Goal: Task Accomplishment & Management: Complete application form

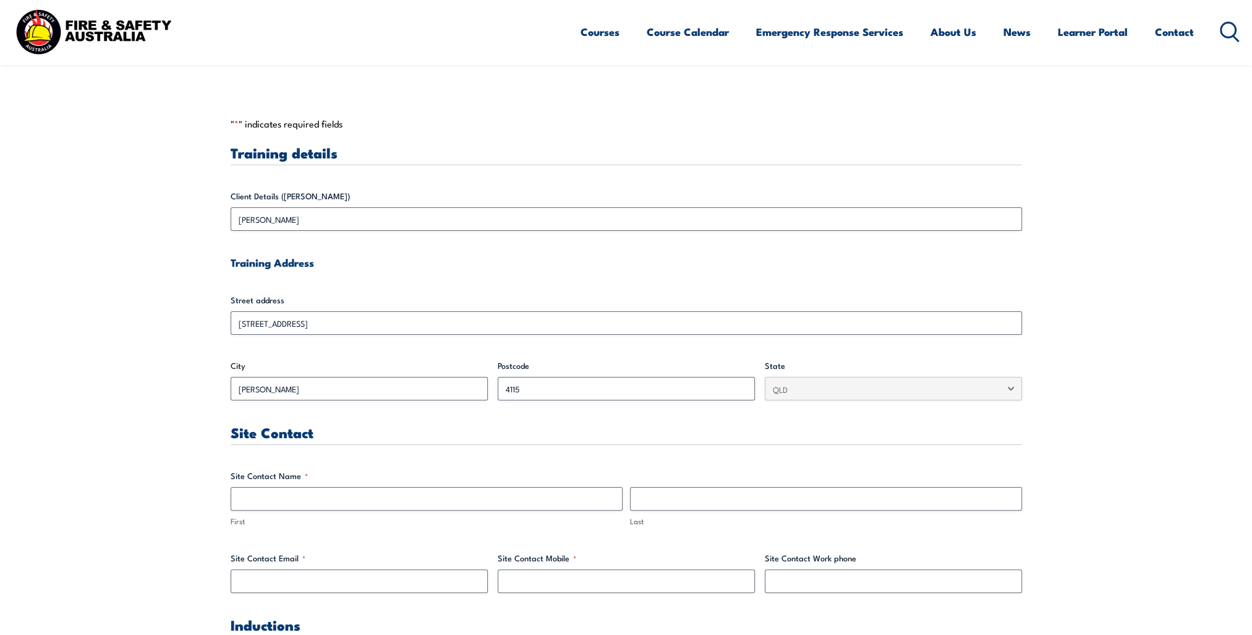
scroll to position [371, 0]
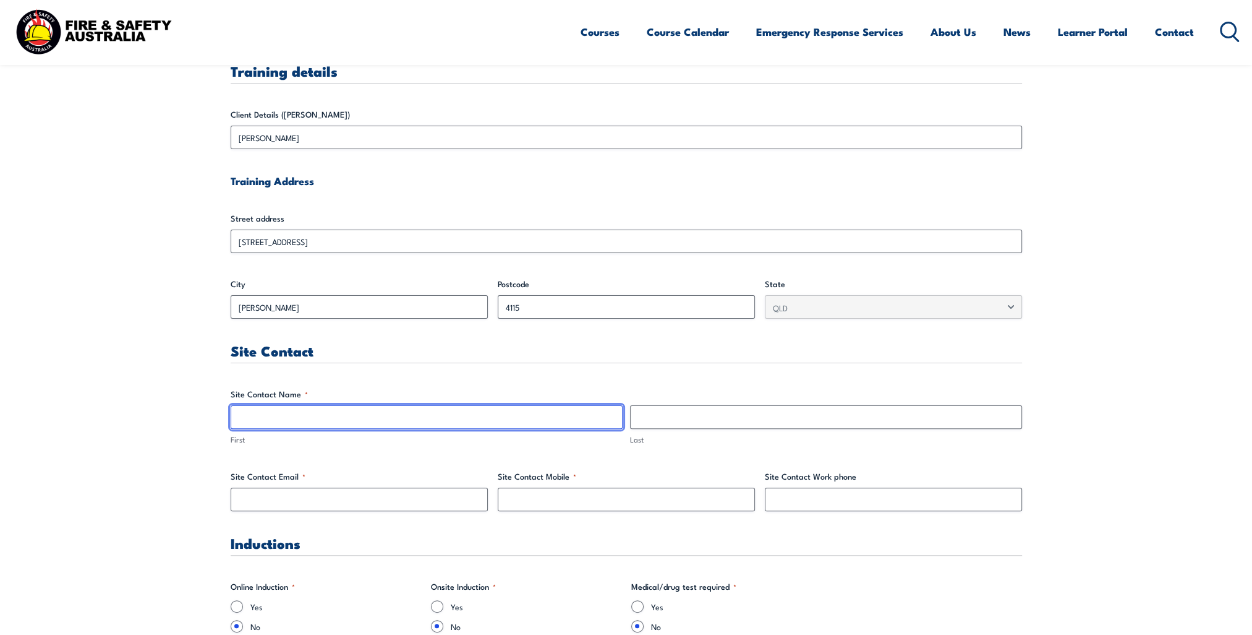
click at [268, 419] on input "First" at bounding box center [427, 417] width 392 height 24
type input "[PERSON_NAME]"
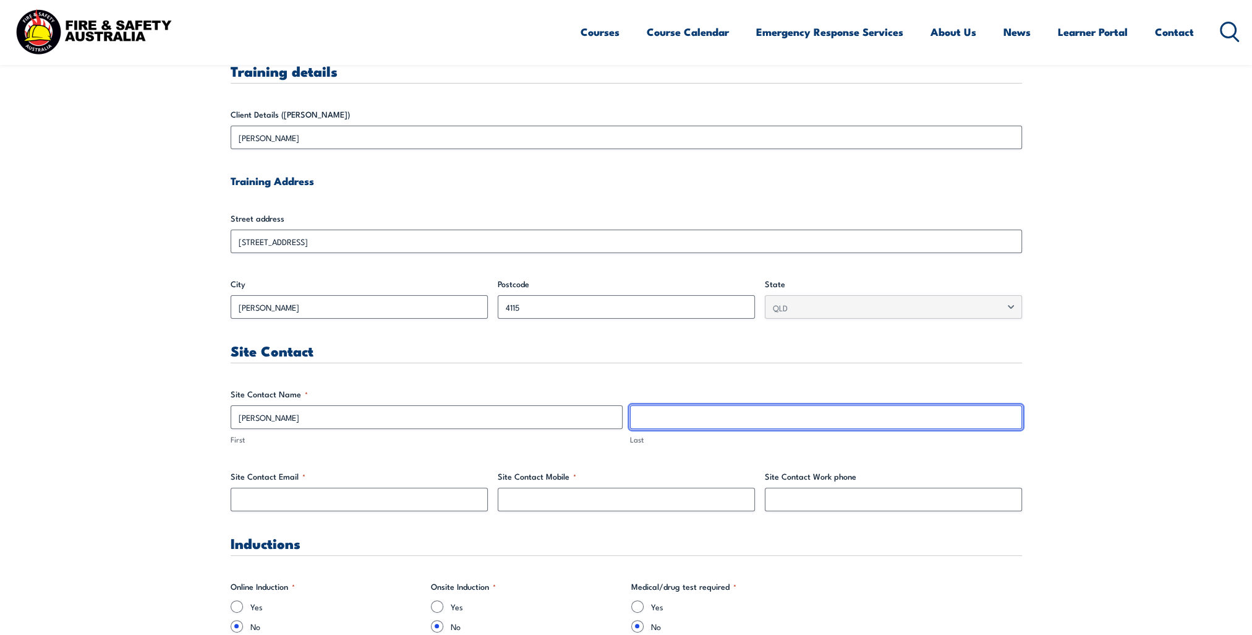
type input "Hain"
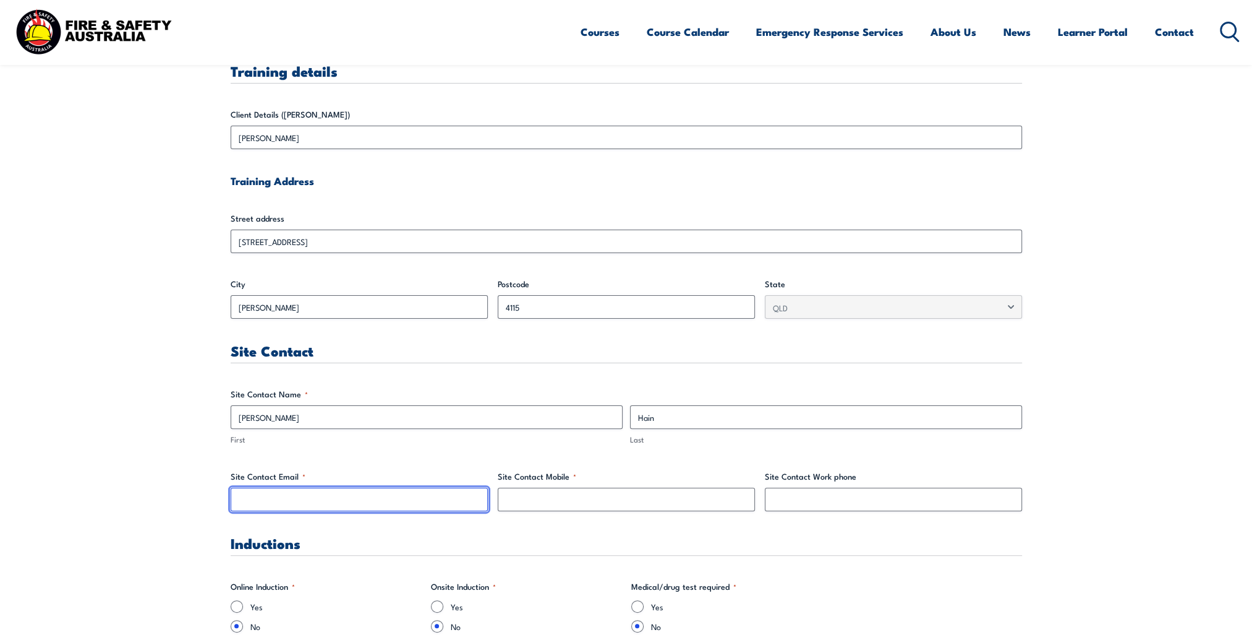
type input "[PERSON_NAME][EMAIL_ADDRESS][PERSON_NAME][DOMAIN_NAME]"
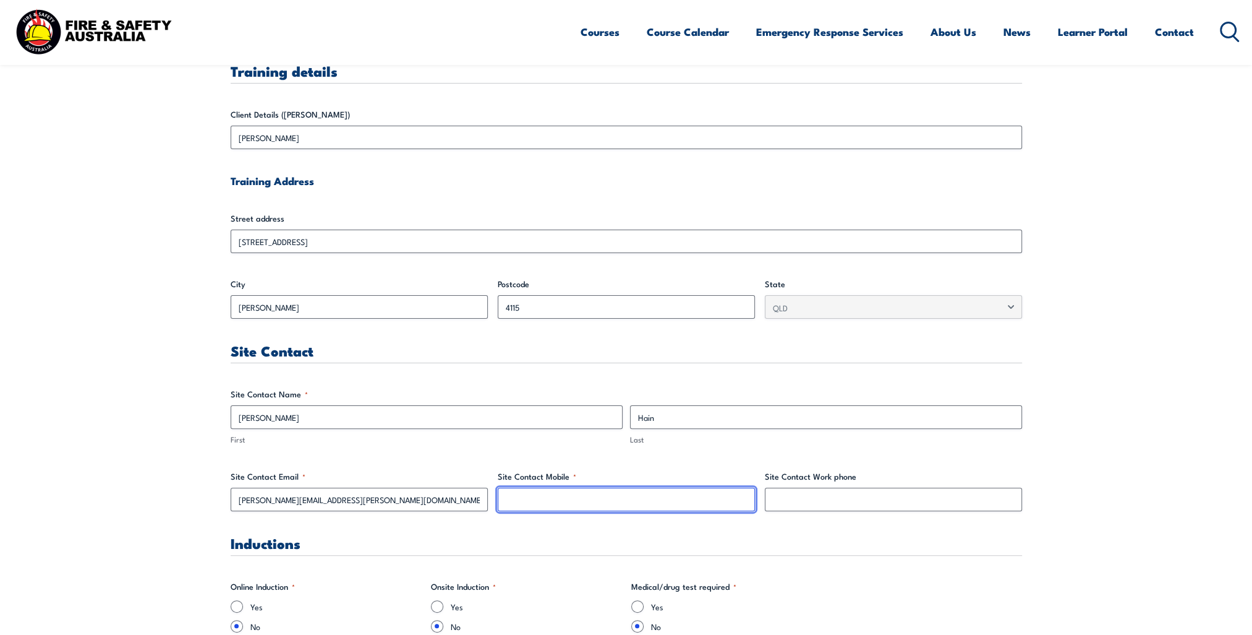
type input "0427799317"
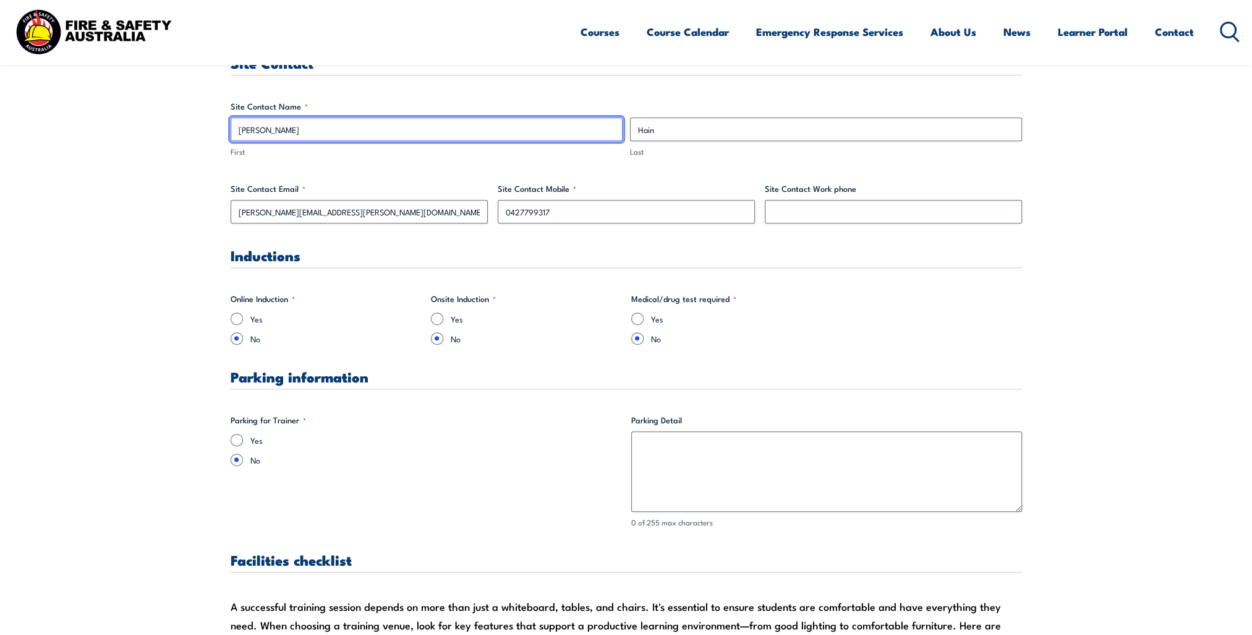
scroll to position [680, 0]
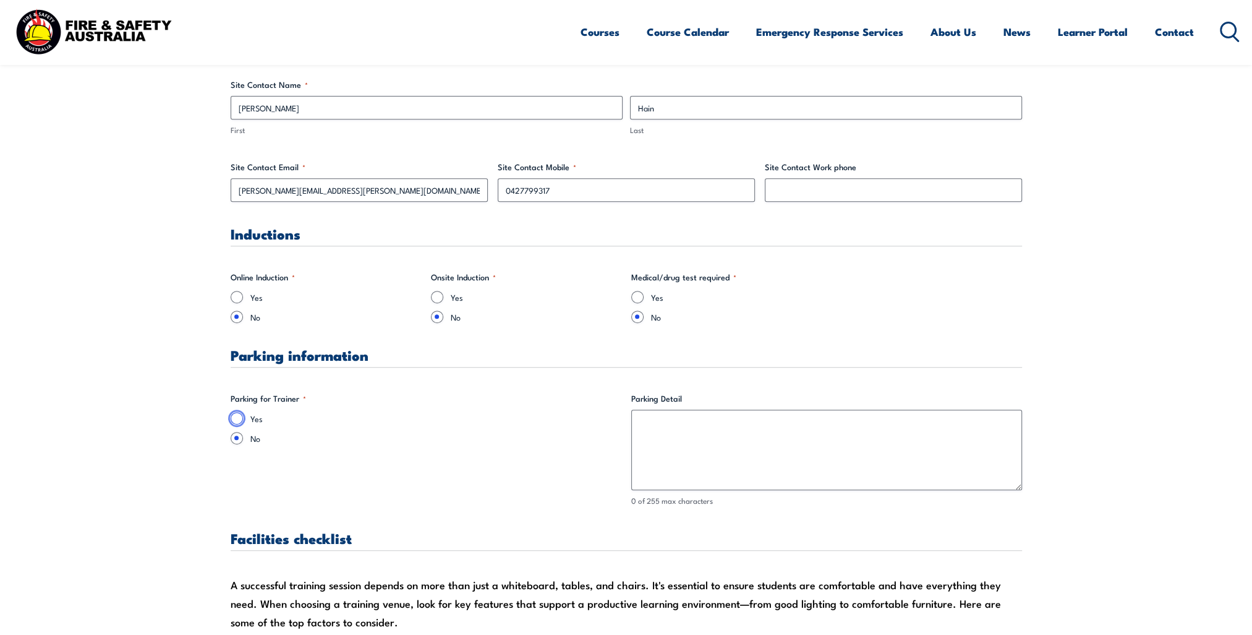
click at [235, 416] on input "Yes" at bounding box center [237, 418] width 12 height 12
radio input "true"
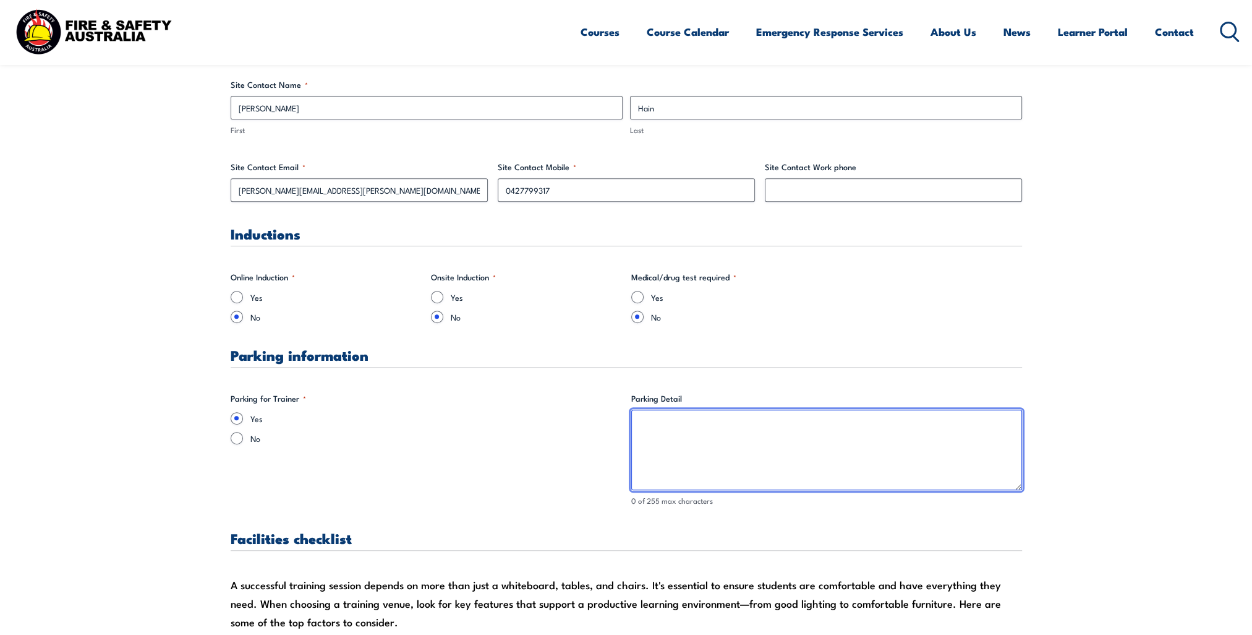
click at [652, 421] on textarea "Parking Detail" at bounding box center [826, 449] width 391 height 80
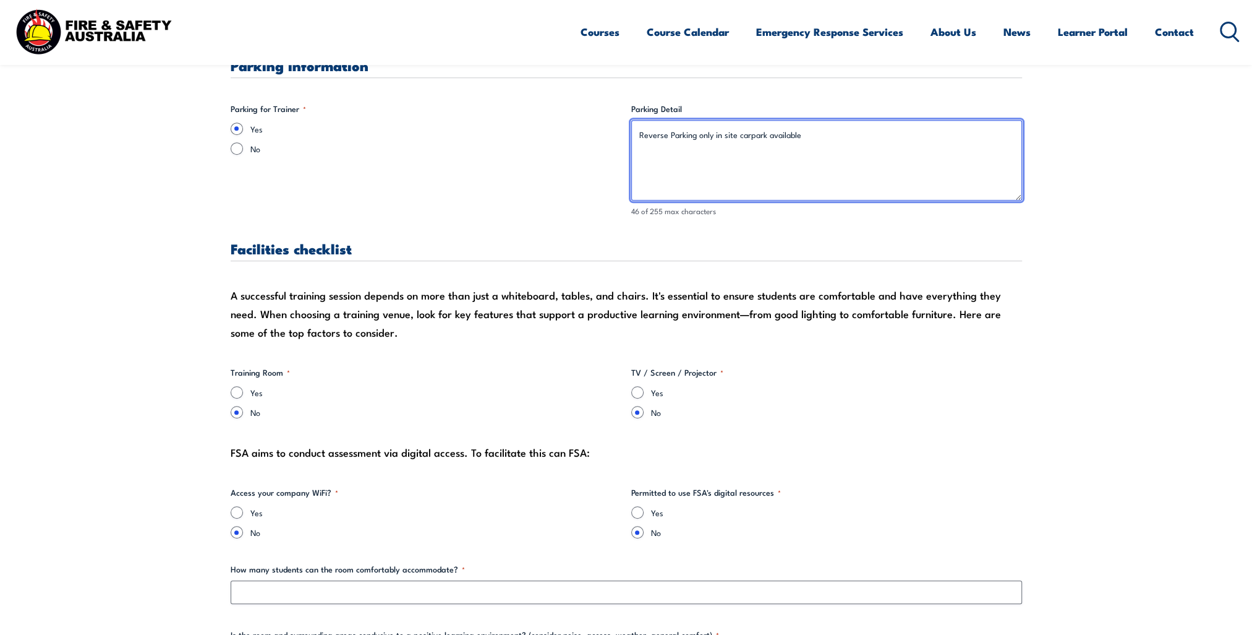
scroll to position [990, 0]
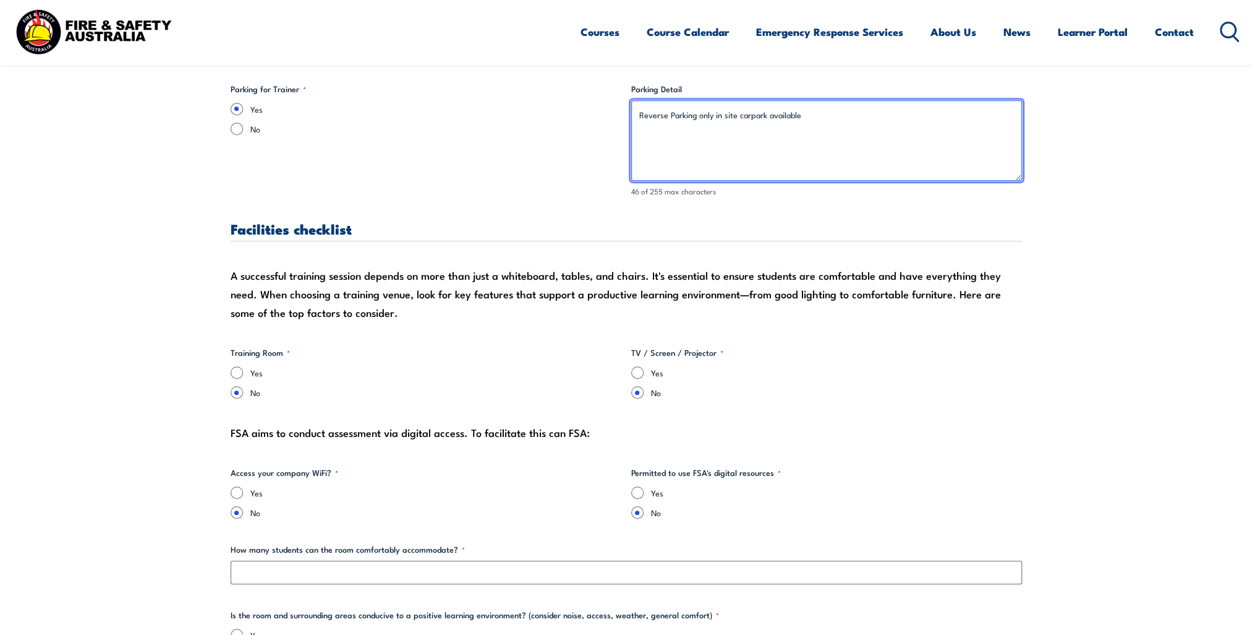
type textarea "Reverse Parking only in site carpark available"
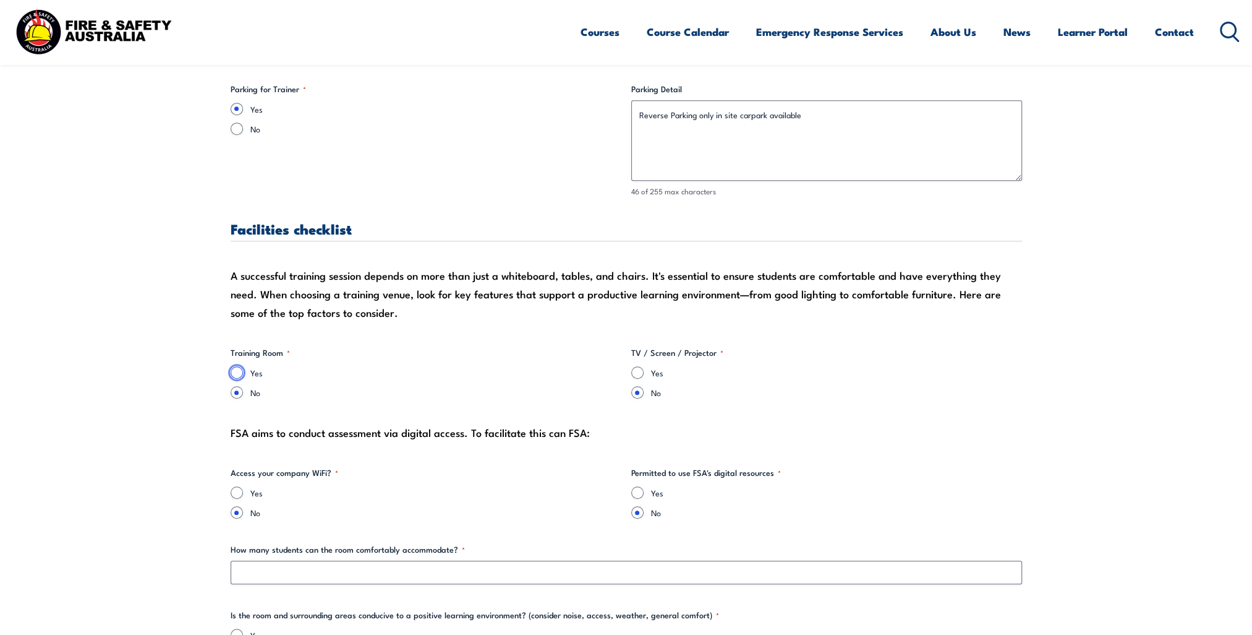
click at [237, 369] on input "Yes" at bounding box center [237, 372] width 12 height 12
radio input "true"
click at [638, 372] on input "Yes" at bounding box center [637, 372] width 12 height 12
radio input "true"
click at [641, 494] on input "Yes" at bounding box center [637, 492] width 12 height 12
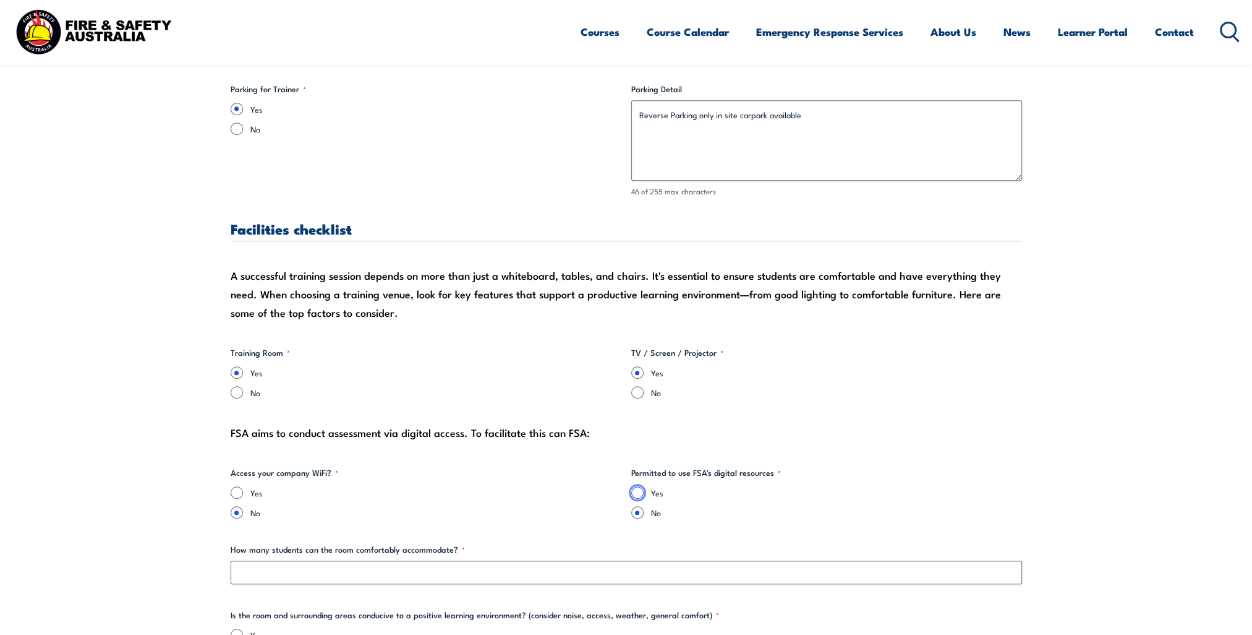
radio input "true"
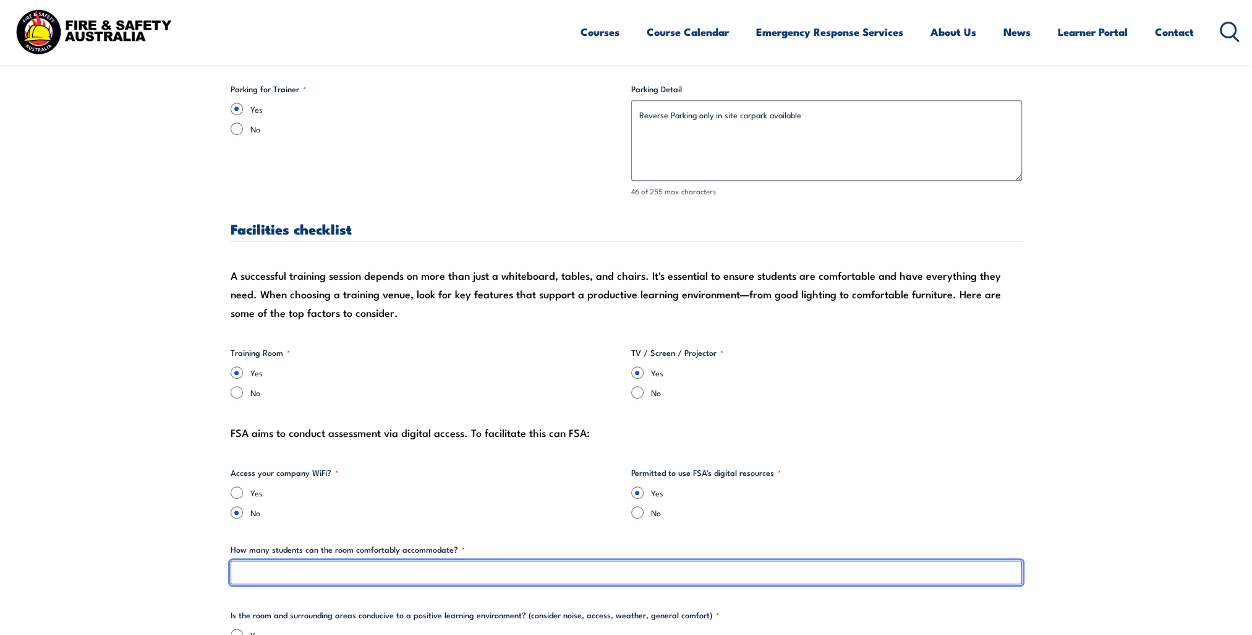
click at [272, 570] on input "How many students can the room comfortably accommodate? *" at bounding box center [627, 572] width 792 height 24
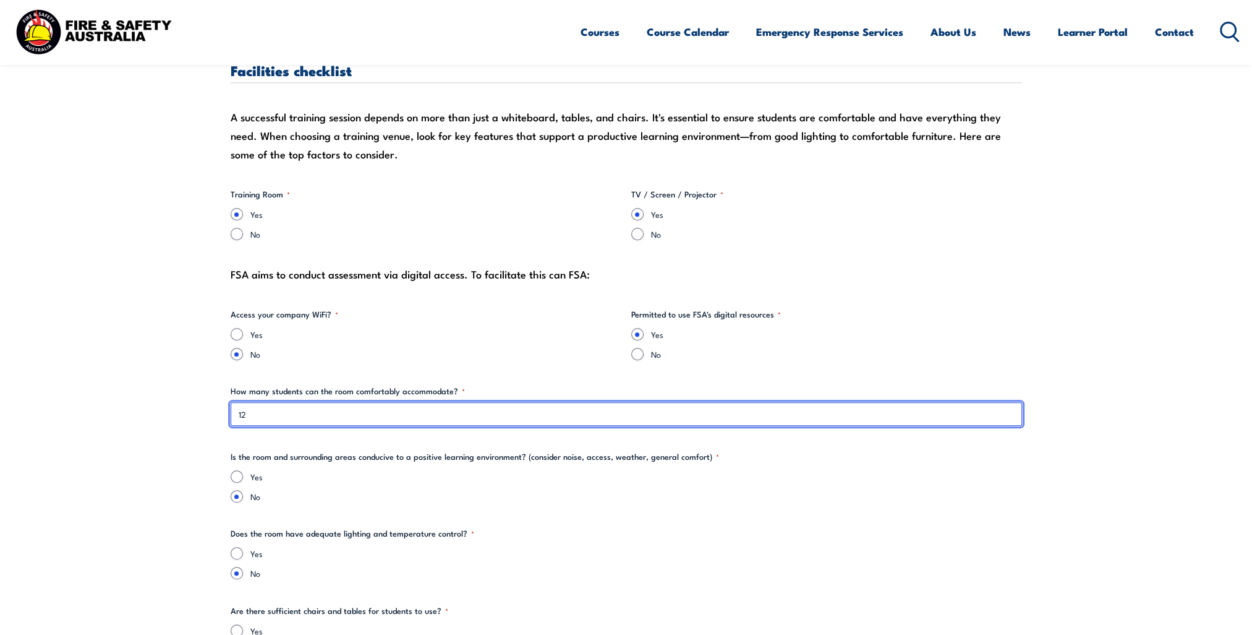
scroll to position [1175, 0]
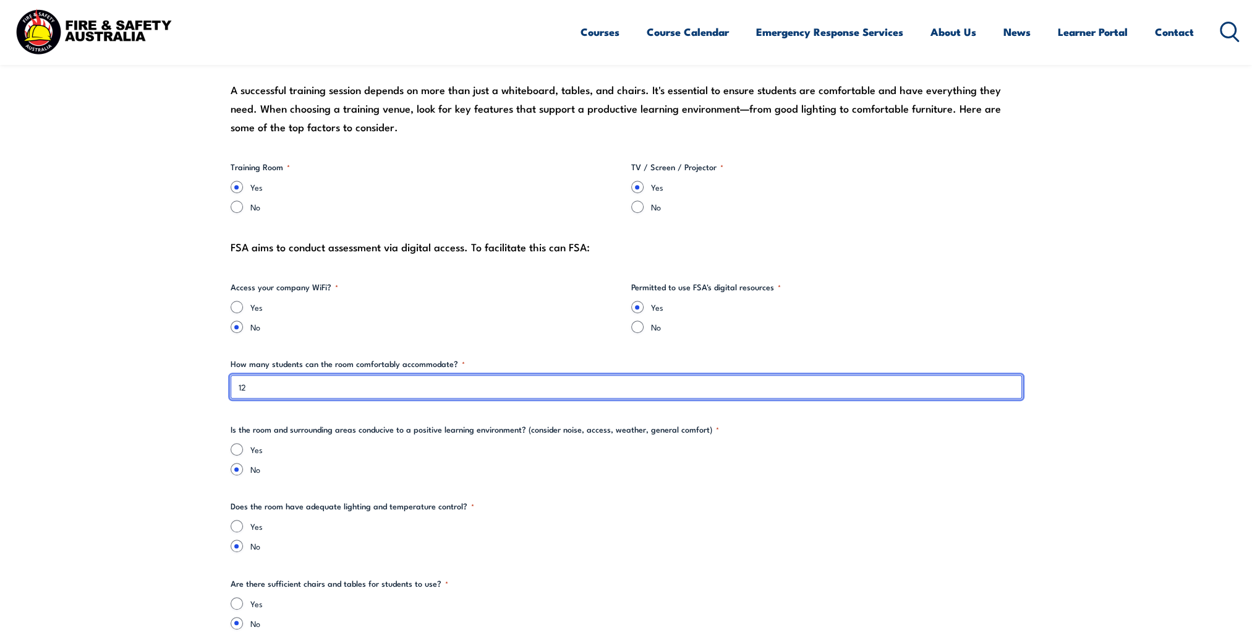
type input "12"
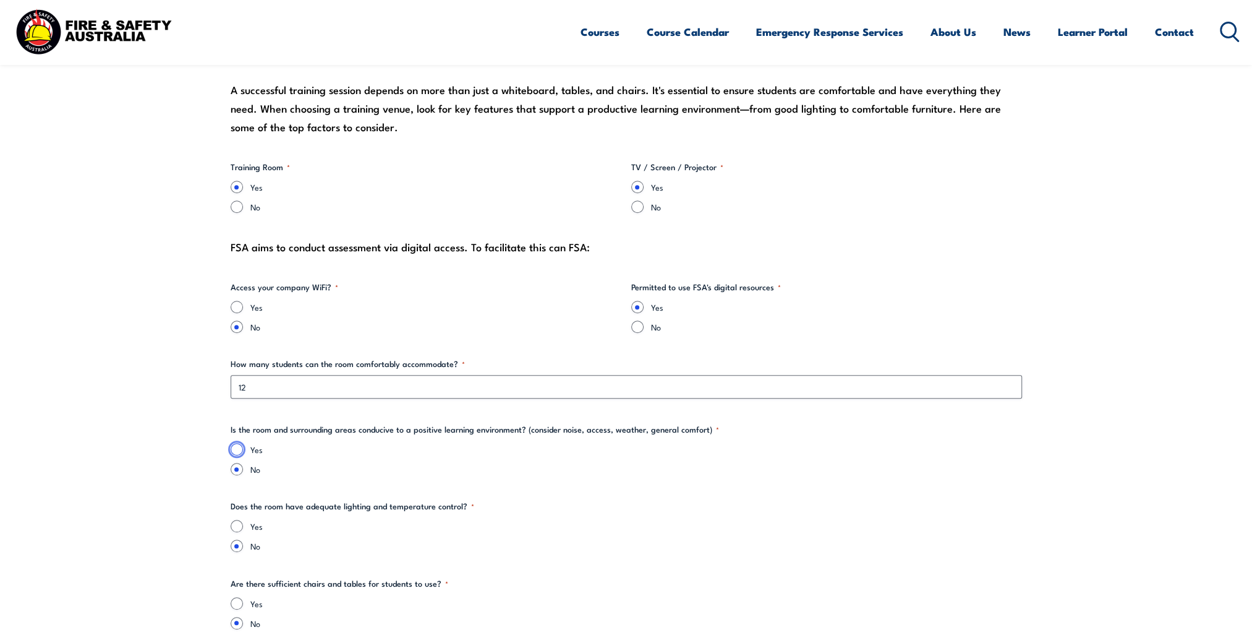
click at [236, 446] on input "Yes" at bounding box center [237, 449] width 12 height 12
radio input "true"
click at [238, 524] on input "Yes" at bounding box center [237, 526] width 12 height 12
radio input "true"
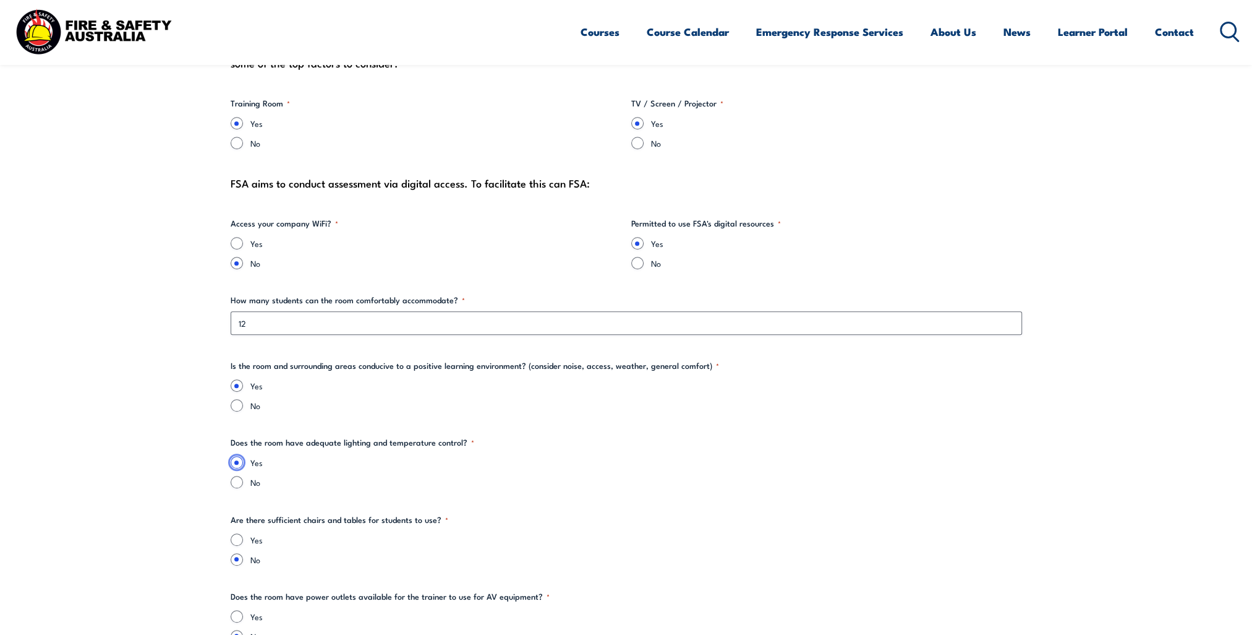
scroll to position [1299, 0]
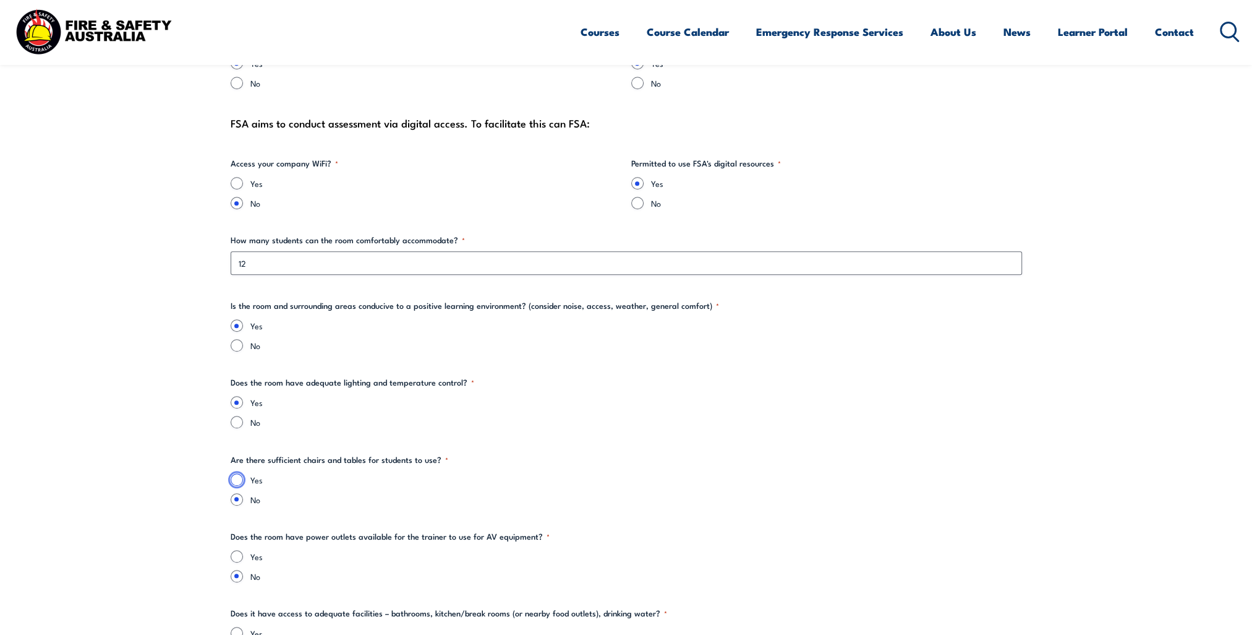
click at [239, 479] on input "Yes" at bounding box center [237, 479] width 12 height 12
radio input "true"
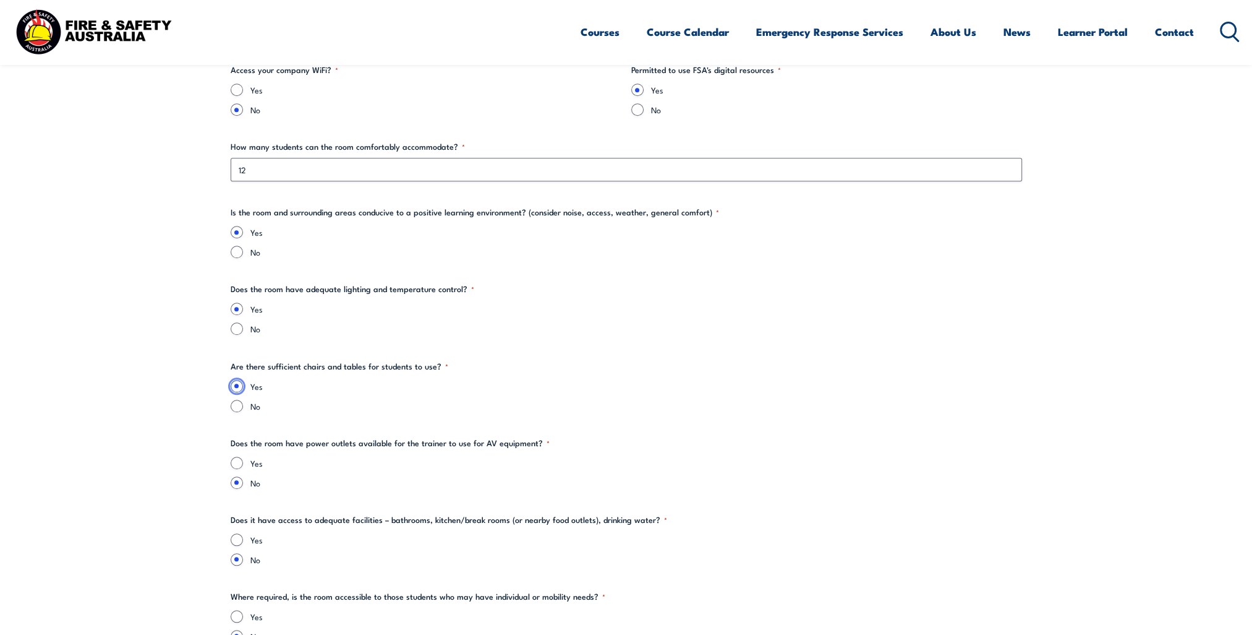
scroll to position [1423, 0]
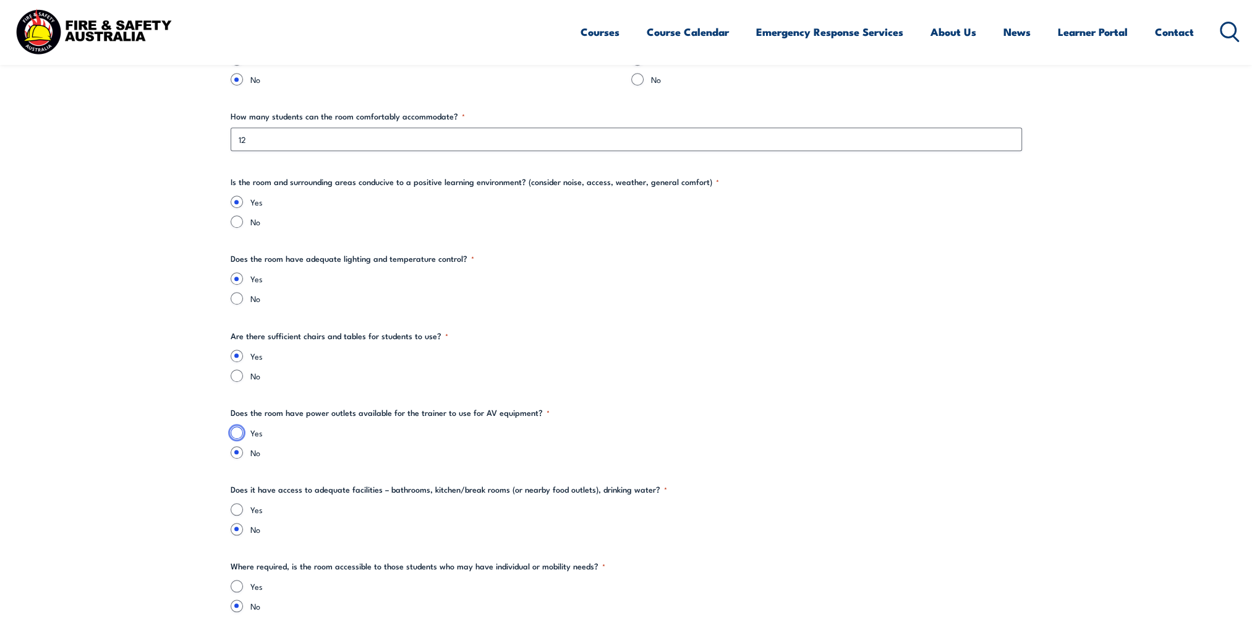
click at [235, 433] on input "Yes" at bounding box center [237, 432] width 12 height 12
radio input "true"
click at [237, 507] on input "Yes" at bounding box center [237, 509] width 12 height 12
radio input "true"
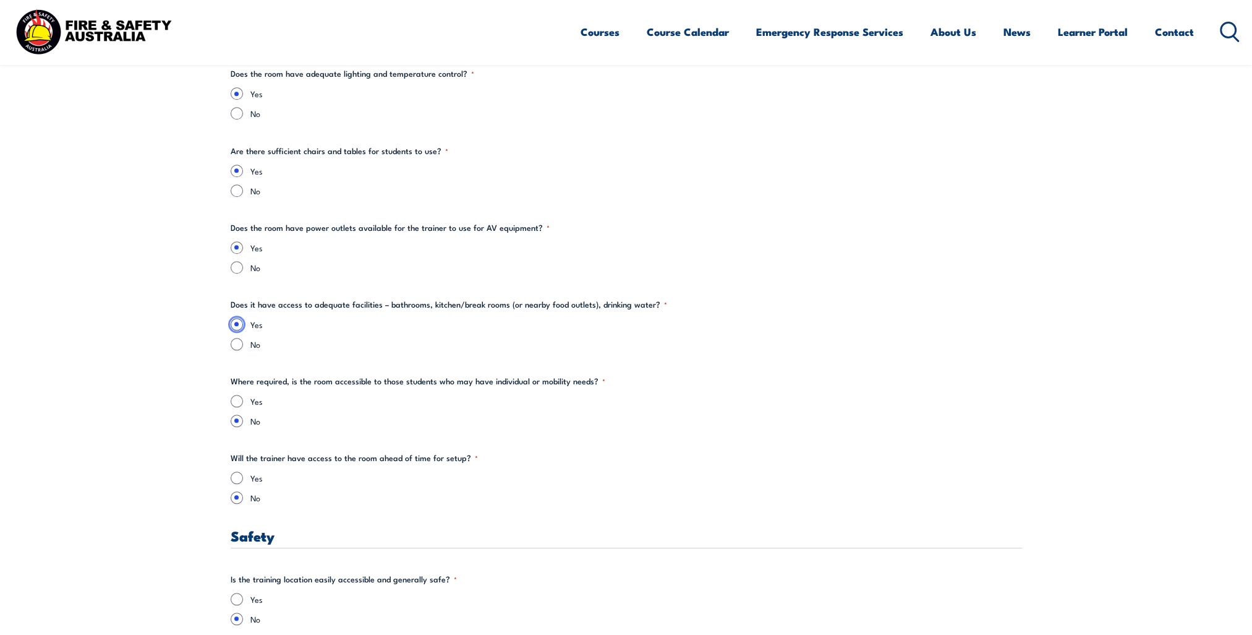
scroll to position [1608, 0]
drag, startPoint x: 236, startPoint y: 398, endPoint x: 276, endPoint y: 409, distance: 41.3
click at [236, 398] on input "Yes" at bounding box center [237, 400] width 12 height 12
radio input "true"
click at [239, 478] on input "Yes" at bounding box center [237, 477] width 12 height 12
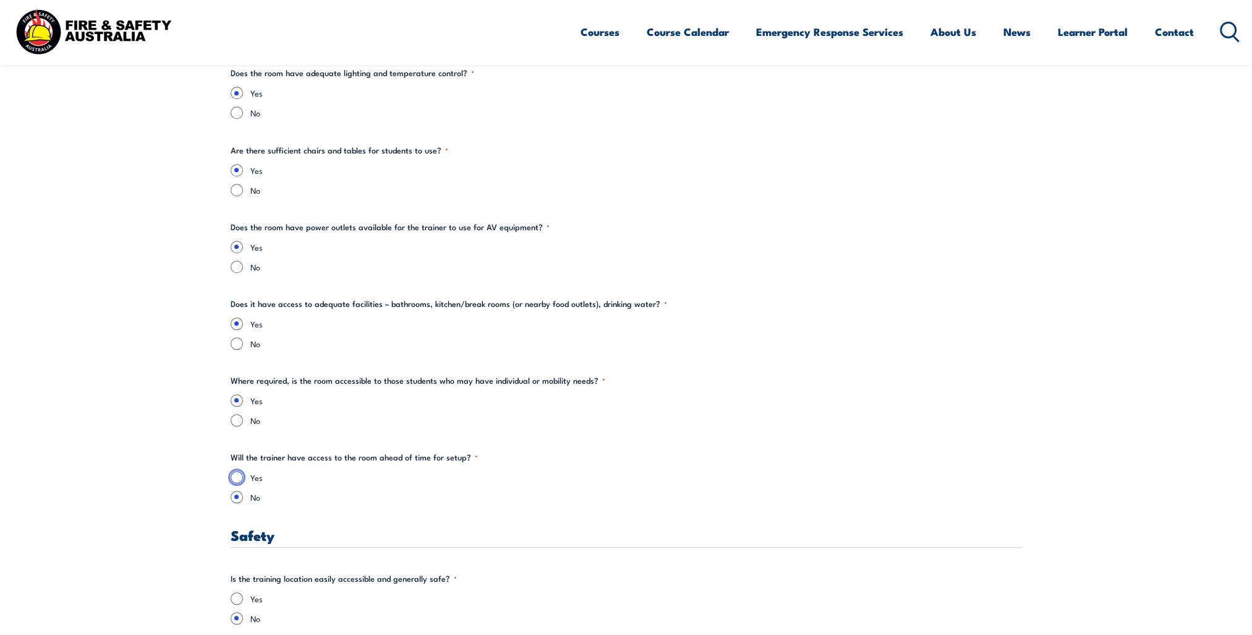
radio input "true"
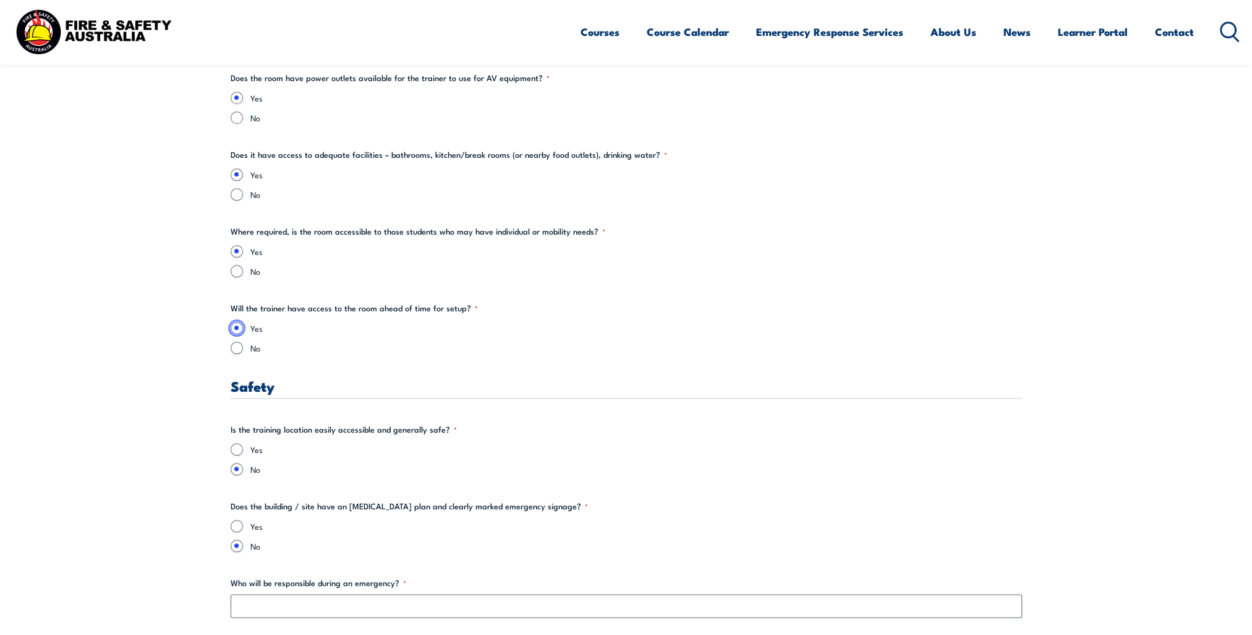
scroll to position [1794, 0]
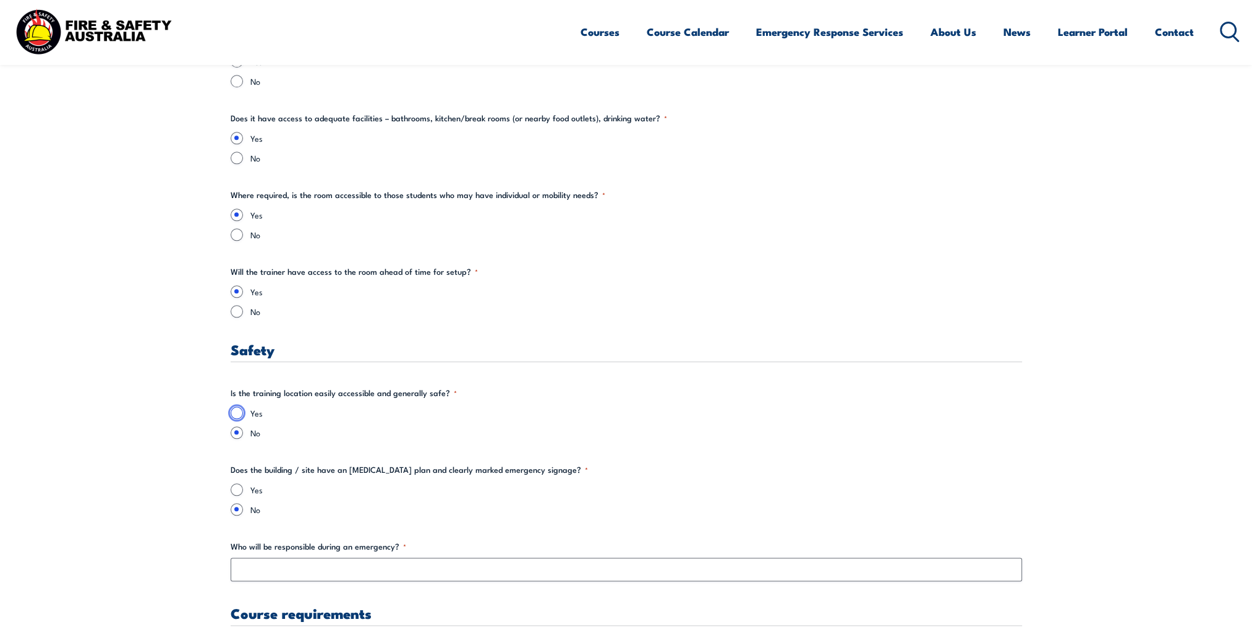
click at [237, 408] on input "Yes" at bounding box center [237, 412] width 12 height 12
radio input "true"
click at [235, 487] on input "Yes" at bounding box center [237, 489] width 12 height 12
radio input "true"
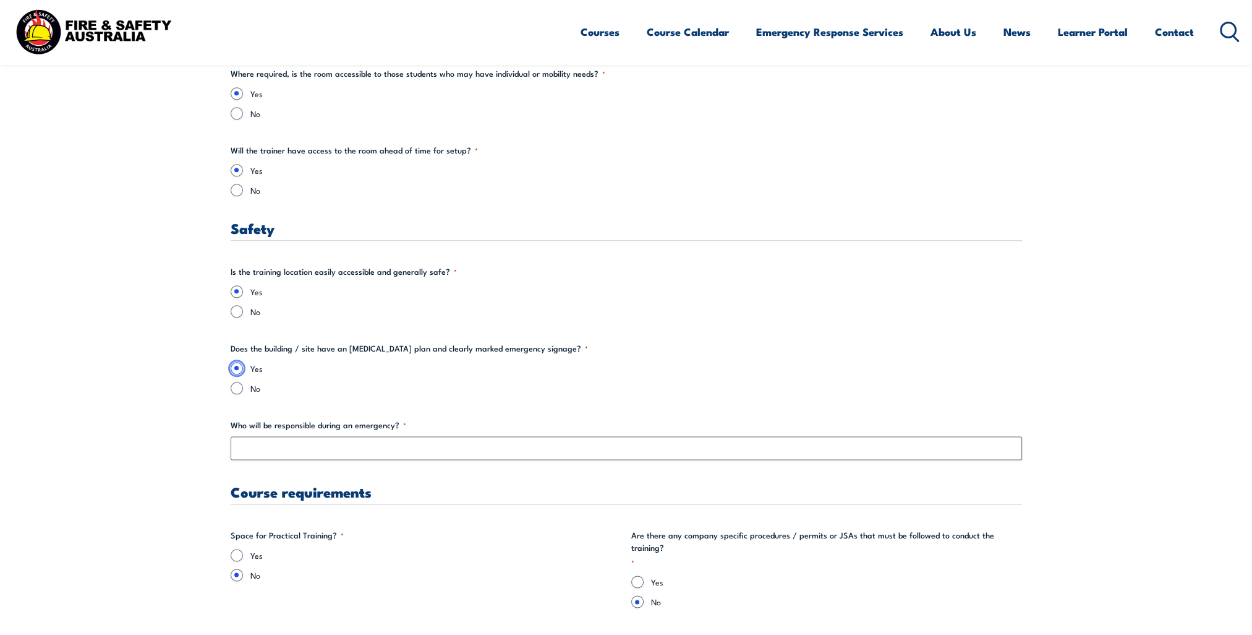
scroll to position [1979, 0]
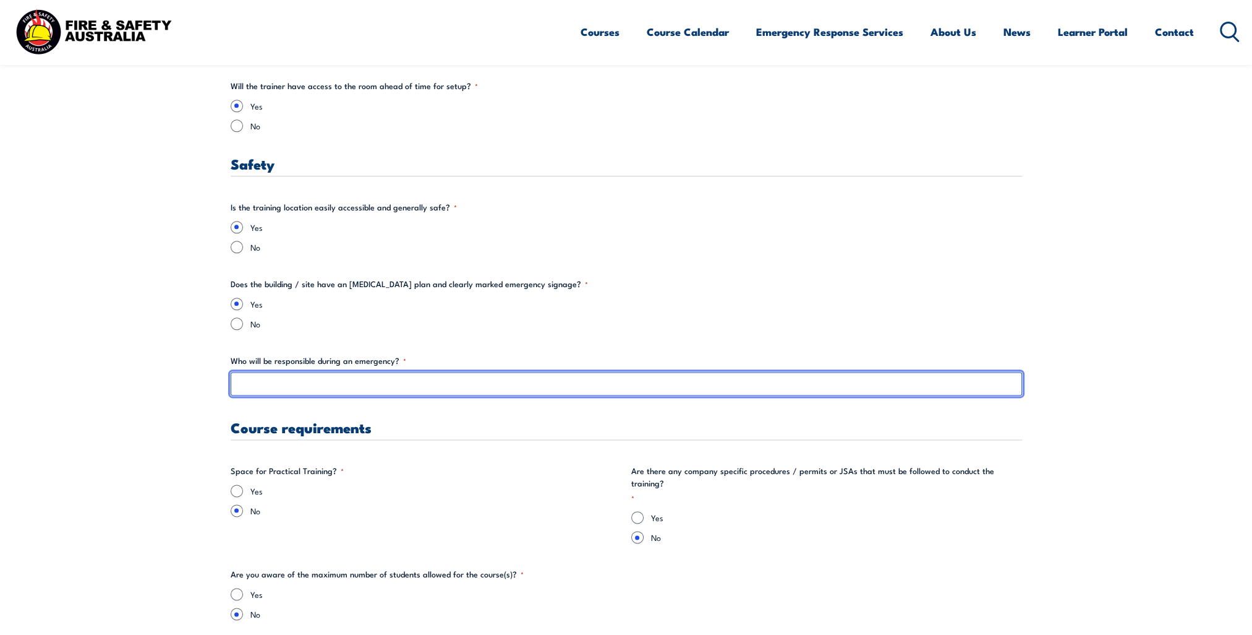
click at [265, 380] on input "Who will be responsible during an emergency? *" at bounding box center [627, 384] width 792 height 24
type input "Site Fire Wardens"
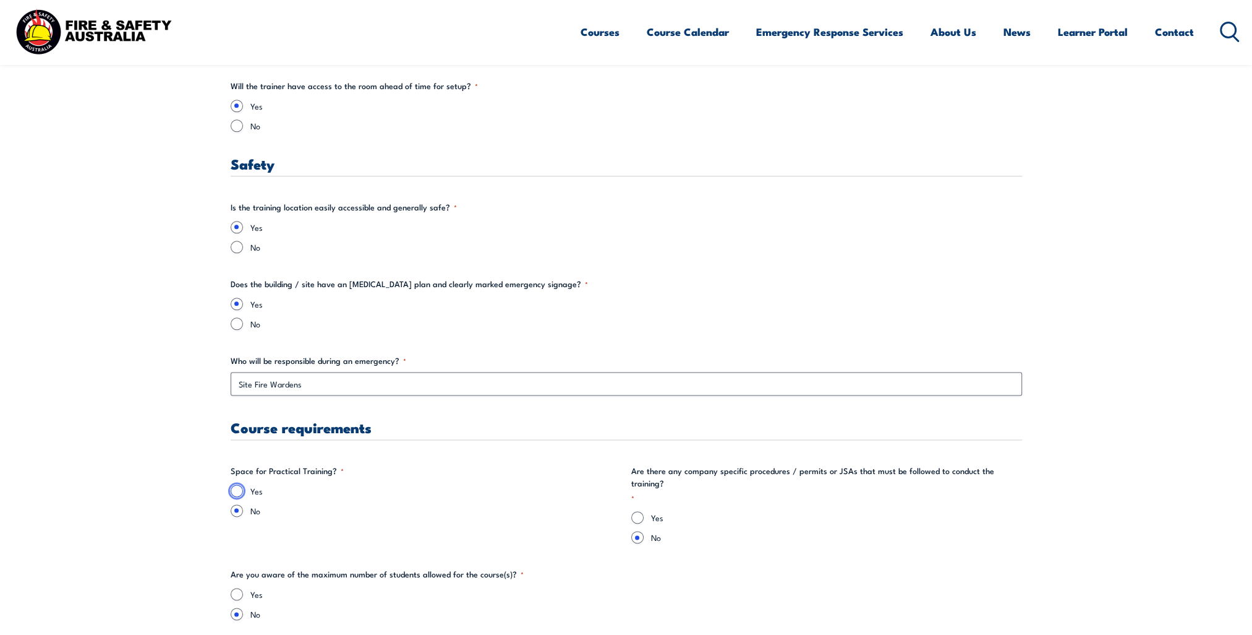
click at [235, 489] on input "Yes" at bounding box center [237, 490] width 12 height 12
radio input "true"
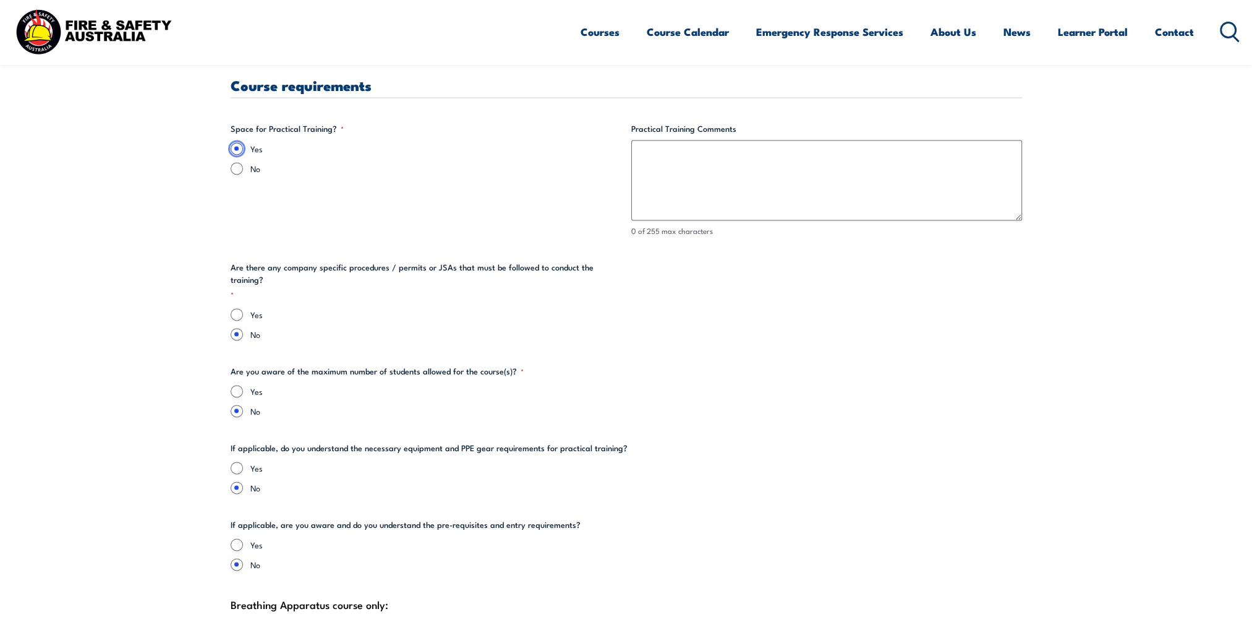
scroll to position [2350, 0]
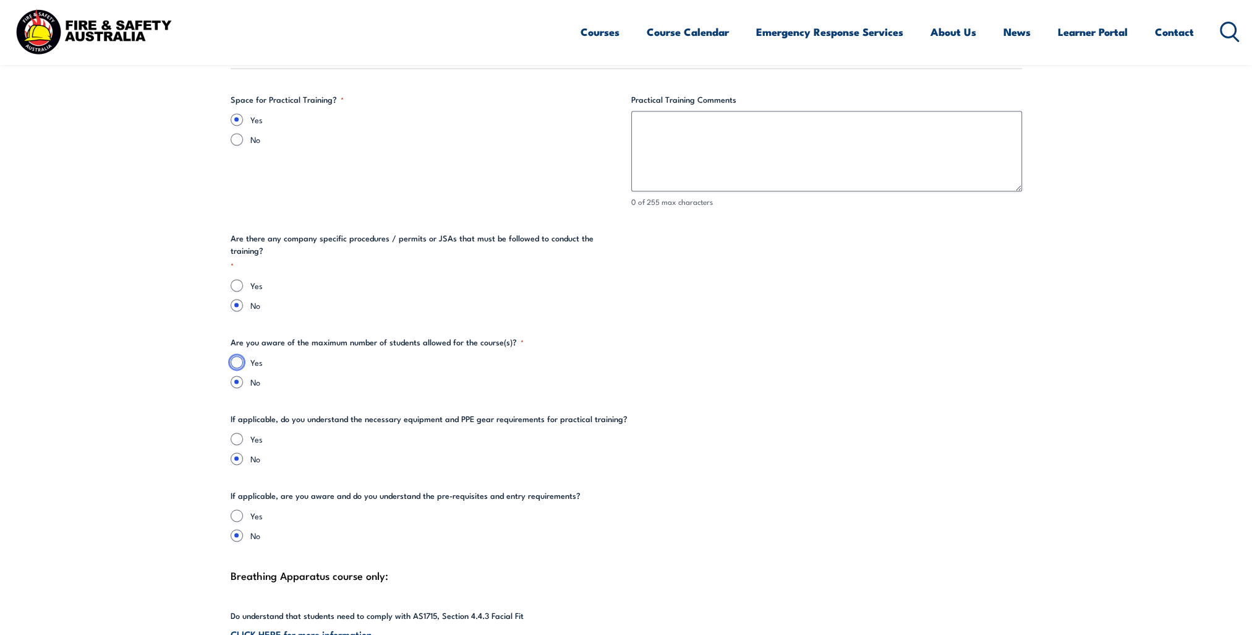
click at [233, 356] on input "Yes" at bounding box center [237, 362] width 12 height 12
radio input "true"
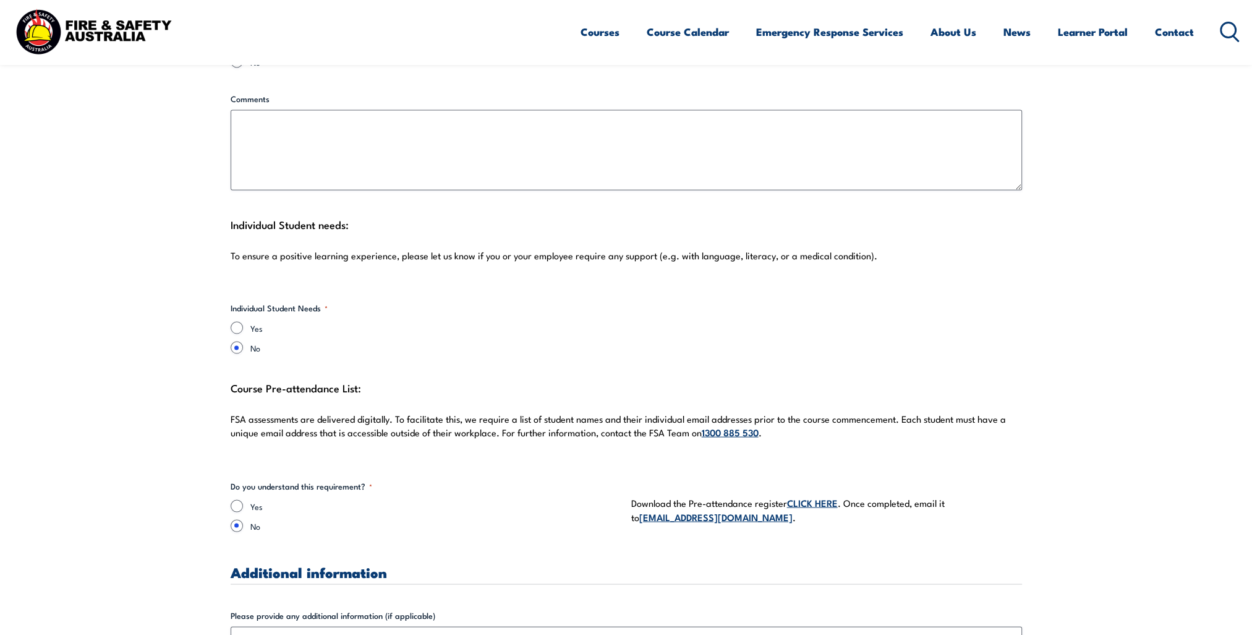
scroll to position [3154, 0]
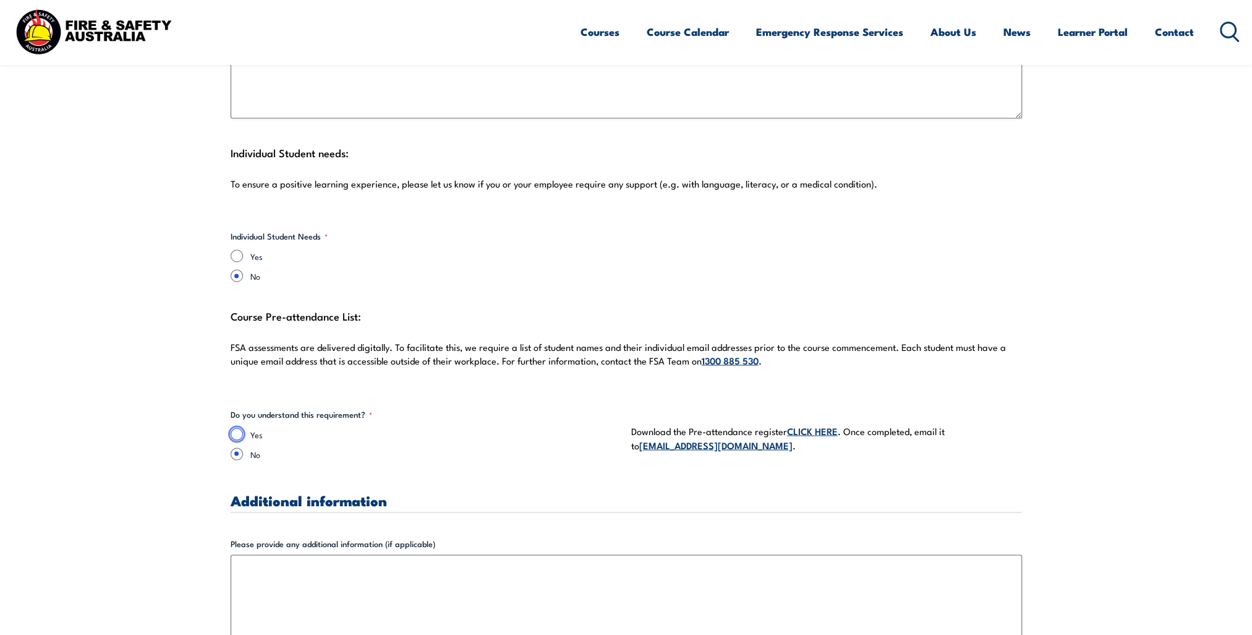
click at [235, 428] on input "Yes" at bounding box center [237, 434] width 12 height 12
radio input "true"
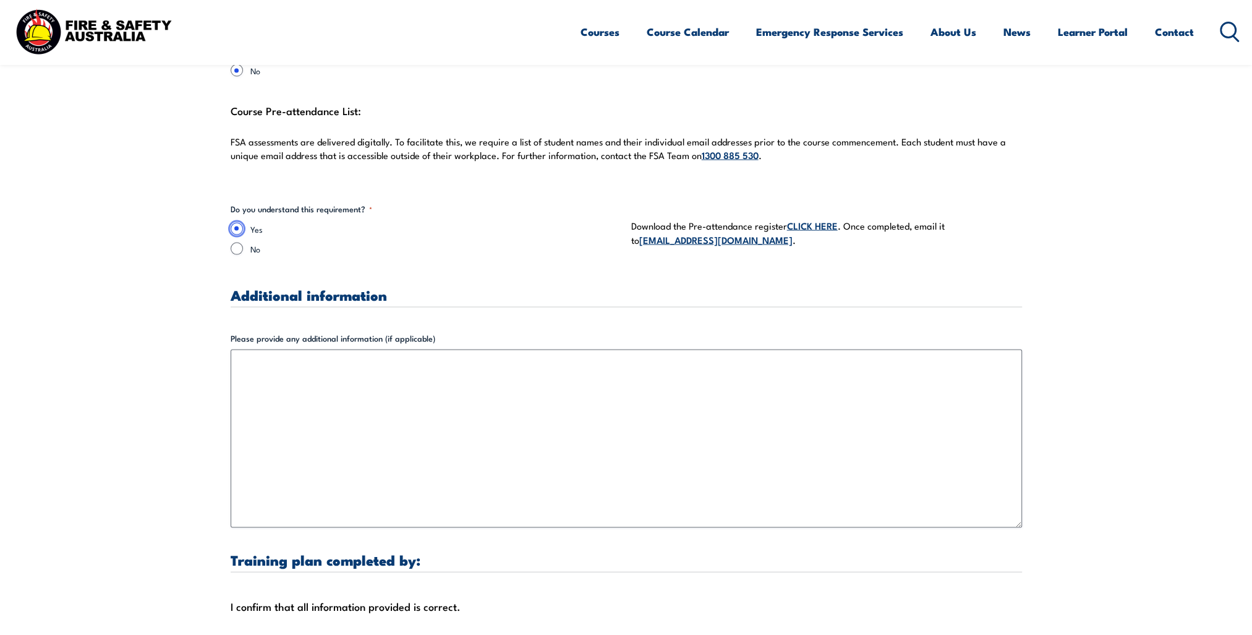
scroll to position [3464, 0]
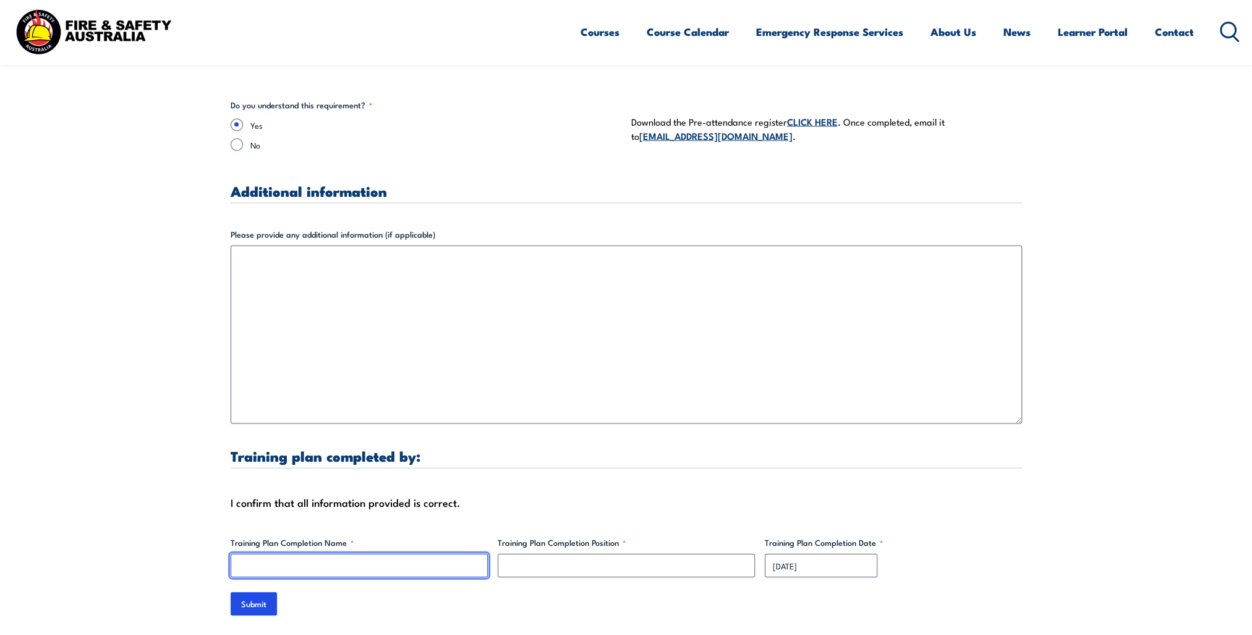
click at [286, 555] on input "Training Plan Completion Name *" at bounding box center [359, 566] width 257 height 24
type input "[PERSON_NAME]"
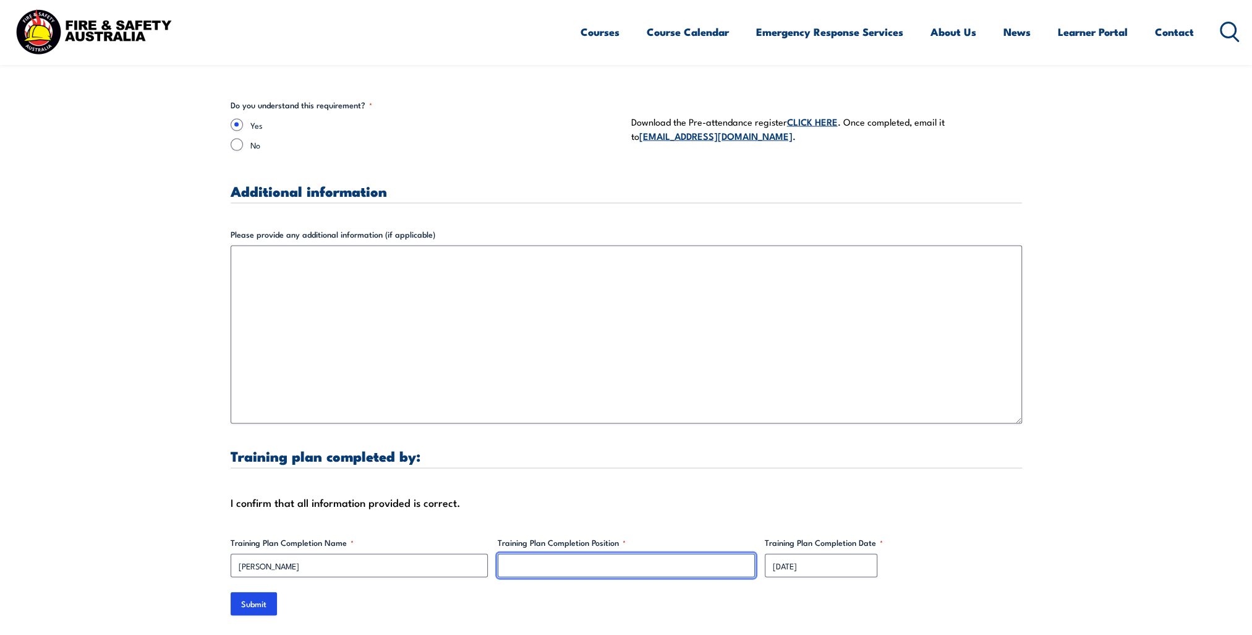
click at [525, 554] on input "Training Plan Completion Position *" at bounding box center [626, 566] width 257 height 24
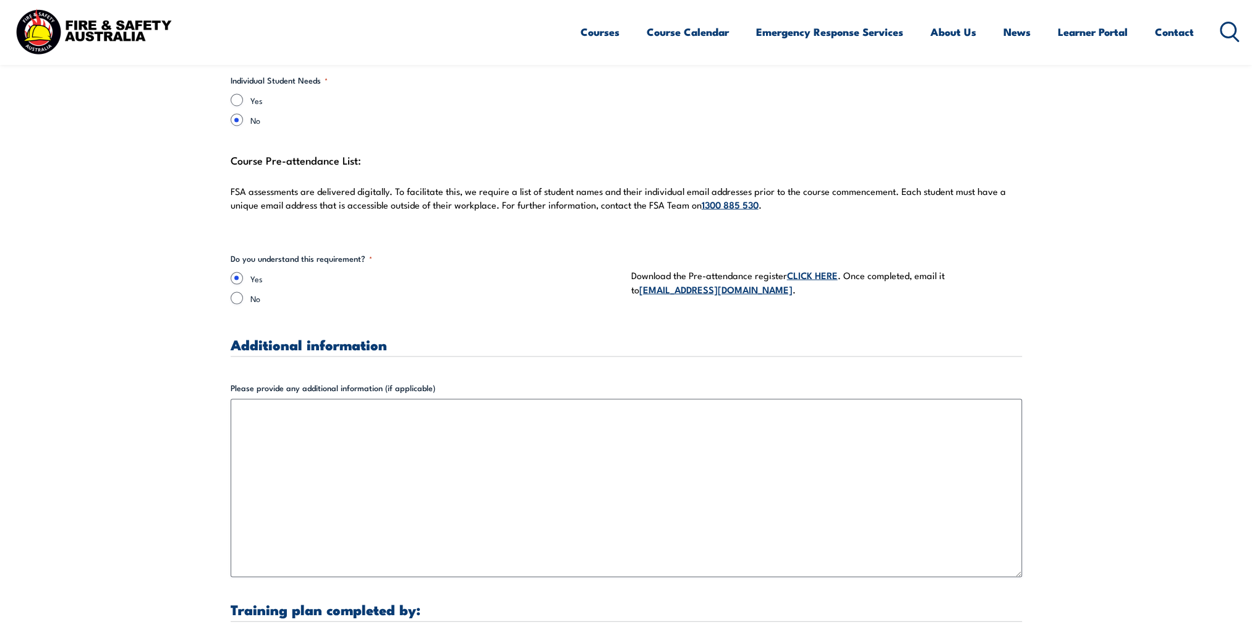
scroll to position [3278, 0]
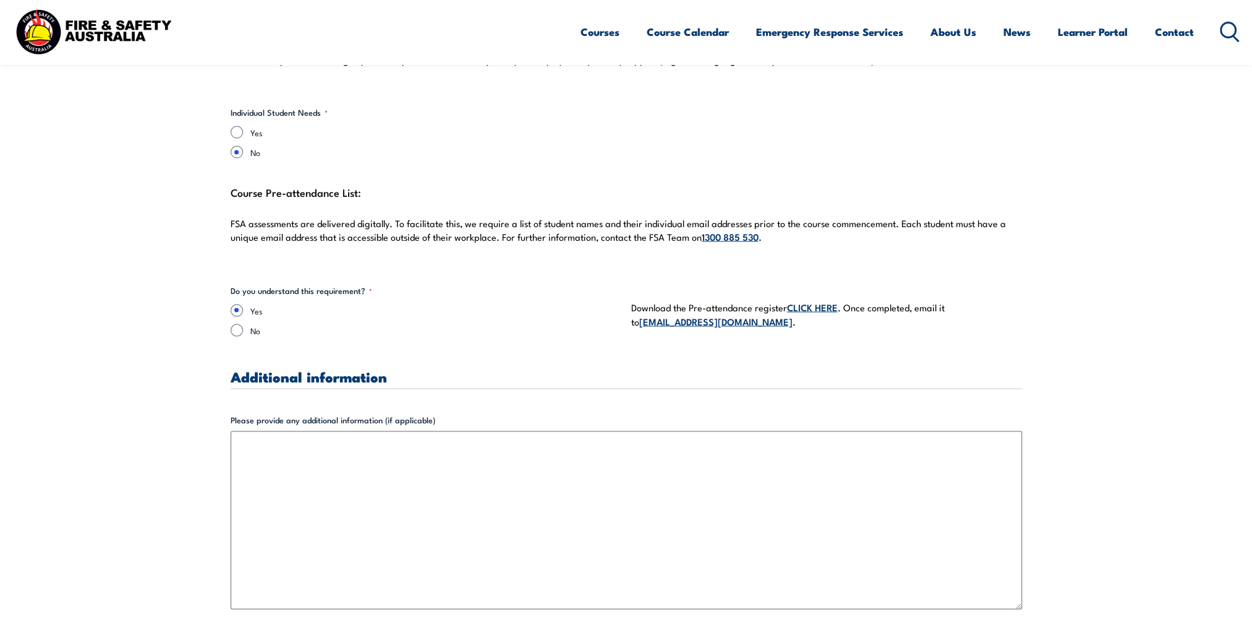
type input "Training Specialist"
click at [813, 300] on link "CLICK HERE" at bounding box center [812, 307] width 51 height 14
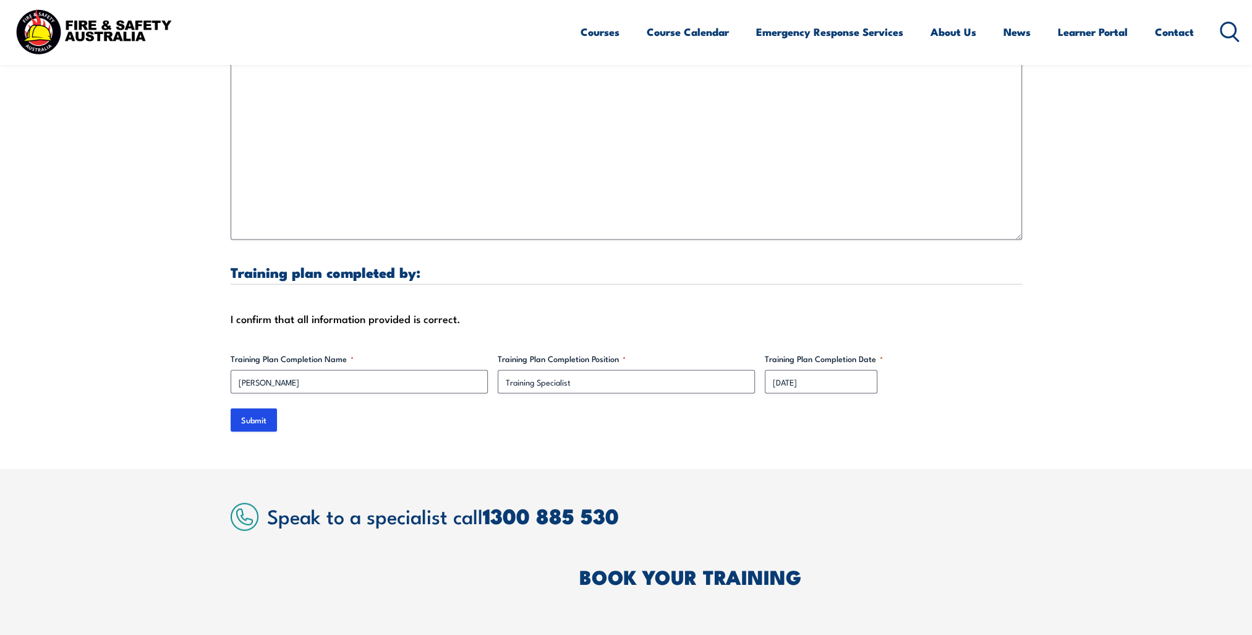
scroll to position [3649, 0]
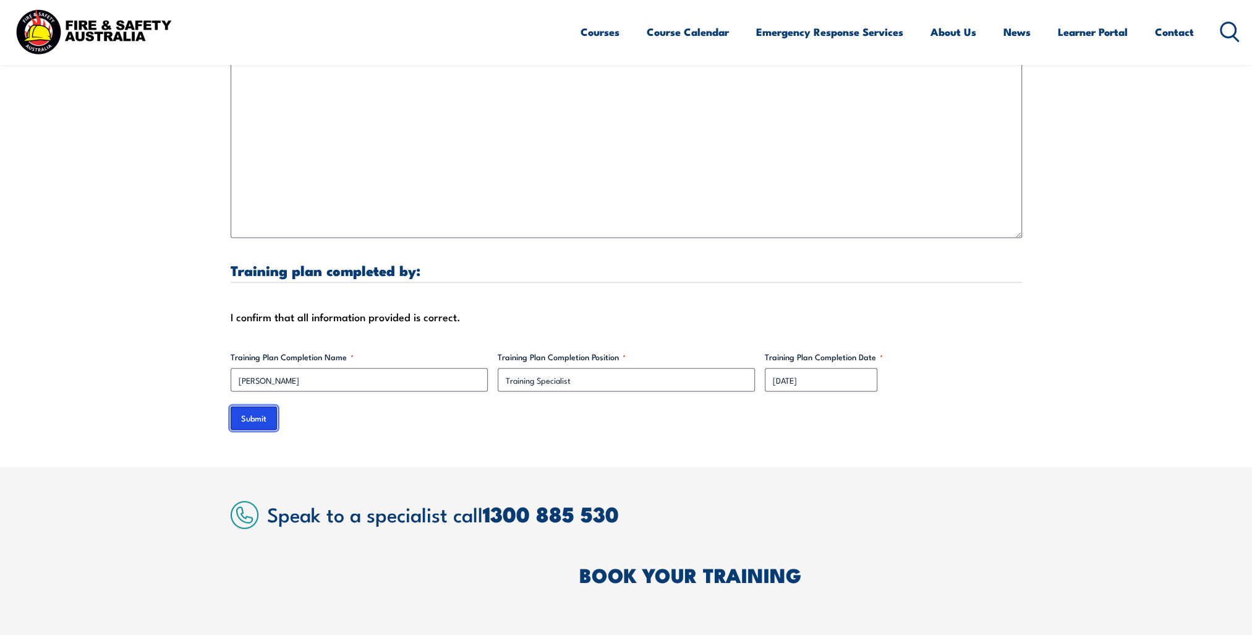
click at [250, 407] on input "Submit" at bounding box center [254, 418] width 46 height 24
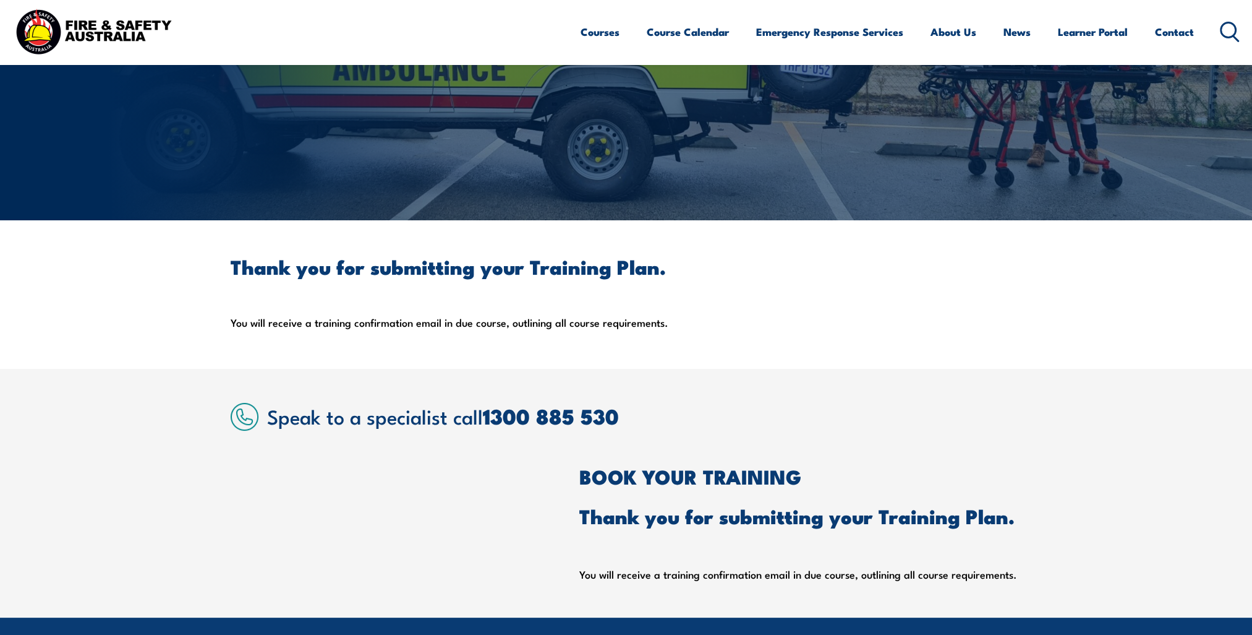
scroll to position [0, 0]
